Goal: Task Accomplishment & Management: Manage account settings

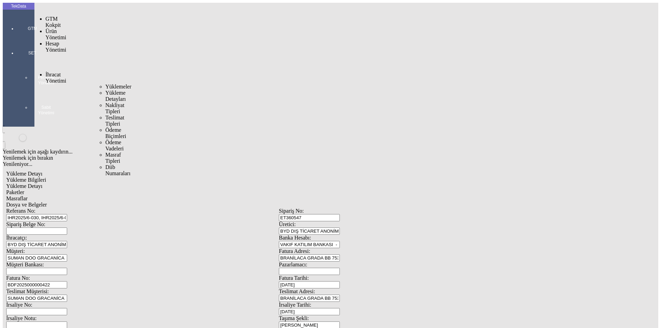
click at [105, 84] on span "Yüklemeler" at bounding box center [118, 87] width 26 height 6
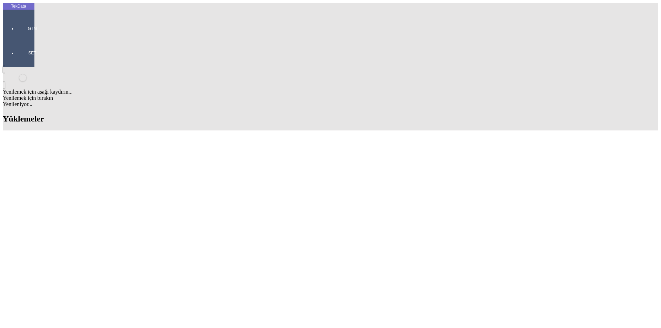
scroll to position [516, 0]
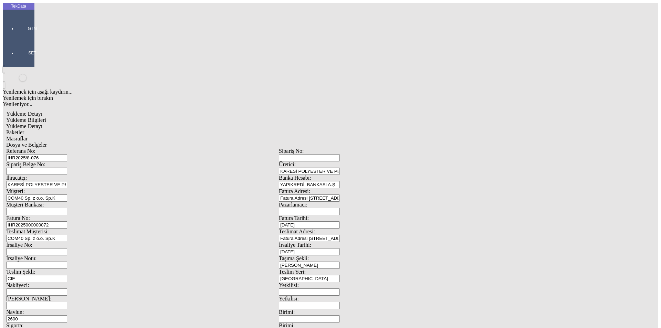
scroll to position [59, 0]
drag, startPoint x: 124, startPoint y: 160, endPoint x: 58, endPoint y: 161, distance: 66.5
click at [59, 323] on div "Sigorta: 45" at bounding box center [142, 329] width 273 height 13
type input "50"
drag, startPoint x: 107, startPoint y: 146, endPoint x: 53, endPoint y: 151, distance: 54.3
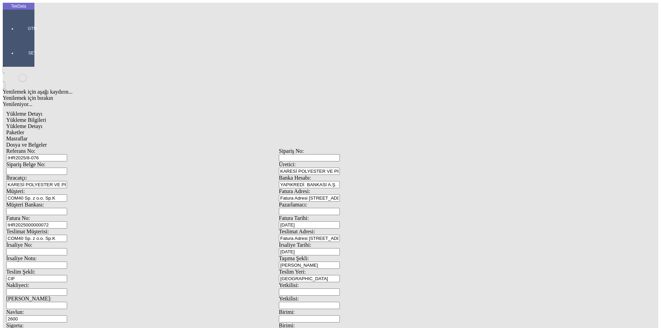
click at [55, 309] on div "Navlun: 2600" at bounding box center [142, 315] width 273 height 13
type input "800"
type input "21900.2"
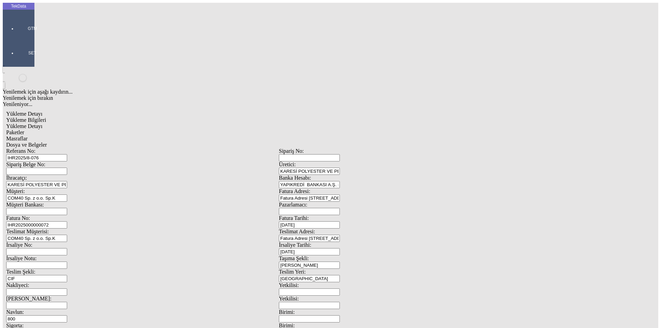
click at [42, 123] on span "Yükleme Detayı" at bounding box center [24, 126] width 36 height 6
click at [46, 117] on span "Yükleme Bilgileri" at bounding box center [26, 120] width 40 height 6
click at [42, 123] on span "Yükleme Detayı" at bounding box center [24, 126] width 36 height 6
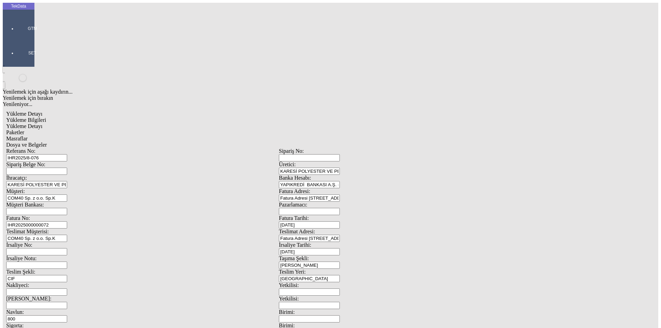
drag, startPoint x: 120, startPoint y: 139, endPoint x: 51, endPoint y: 139, distance: 68.5
type input "21900.2"
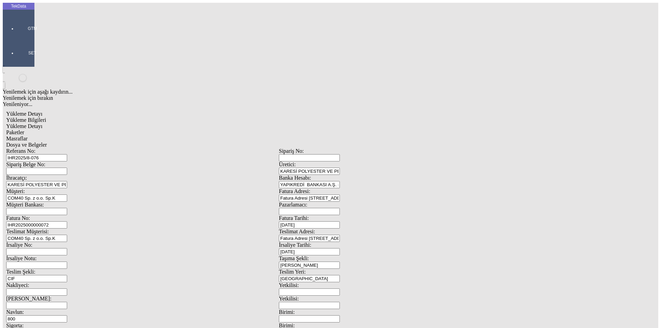
click at [163, 129] on div "Paketler" at bounding box center [278, 132] width 545 height 6
click at [193, 136] on div "Masraflar" at bounding box center [278, 139] width 545 height 6
click at [47, 142] on span "Dosya ve Belgeler" at bounding box center [26, 145] width 41 height 6
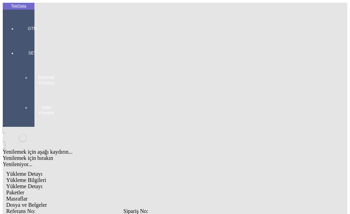
click at [47, 202] on span "Dosya ve Belgeler" at bounding box center [26, 205] width 41 height 6
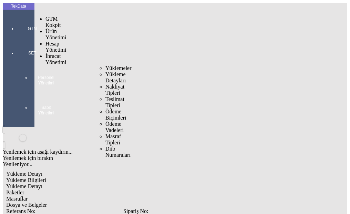
click at [105, 65] on span "Yüklemeler" at bounding box center [118, 68] width 26 height 6
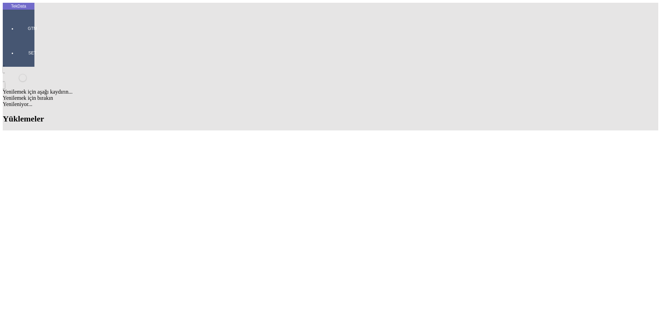
scroll to position [551, 0]
drag, startPoint x: 302, startPoint y: 174, endPoint x: 331, endPoint y: 175, distance: 28.9
copy td "BDF2025000000422"
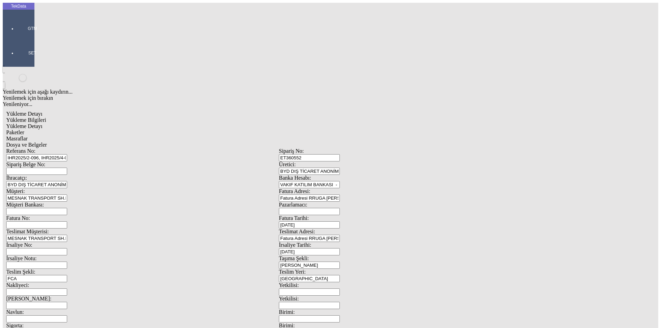
click at [67, 221] on input "Fatura No:" at bounding box center [36, 224] width 61 height 7
paste input "BDF2025000000422"
type input "BDF2025000000423"
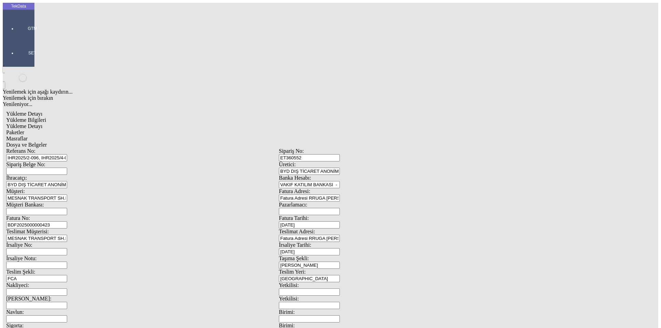
type input "4666.4"
click at [42, 123] on span "Yükleme Detayı" at bounding box center [24, 126] width 36 height 6
click at [24, 129] on span "Paketler" at bounding box center [15, 132] width 18 height 6
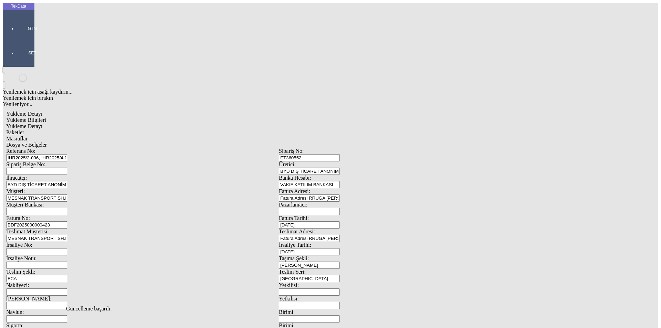
click at [194, 136] on div "Masraflar" at bounding box center [278, 139] width 545 height 6
click at [47, 142] on span "Dosya ve Belgeler" at bounding box center [26, 145] width 41 height 6
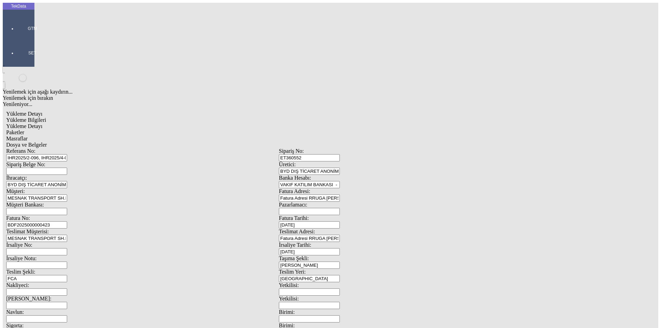
click at [46, 117] on span "Yükleme Bilgileri" at bounding box center [26, 120] width 40 height 6
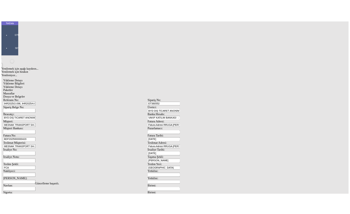
scroll to position [0, 0]
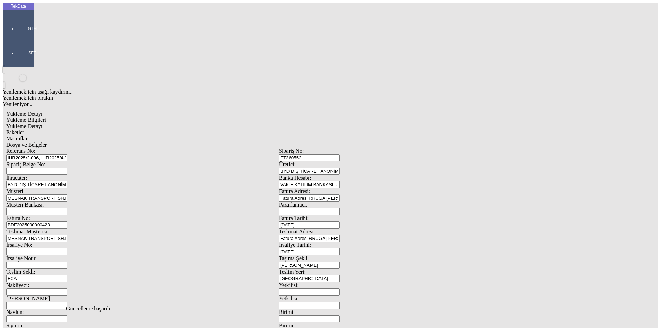
click at [47, 142] on span "Dosya ve Belgeler" at bounding box center [26, 145] width 41 height 6
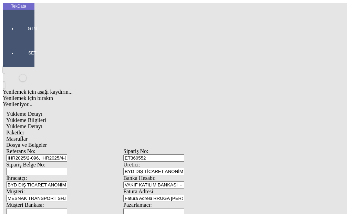
click at [47, 142] on span "Dosya ve Belgeler" at bounding box center [26, 145] width 41 height 6
drag, startPoint x: 35, startPoint y: 83, endPoint x: 39, endPoint y: 80, distance: 5.2
